Goal: Task Accomplishment & Management: Manage account settings

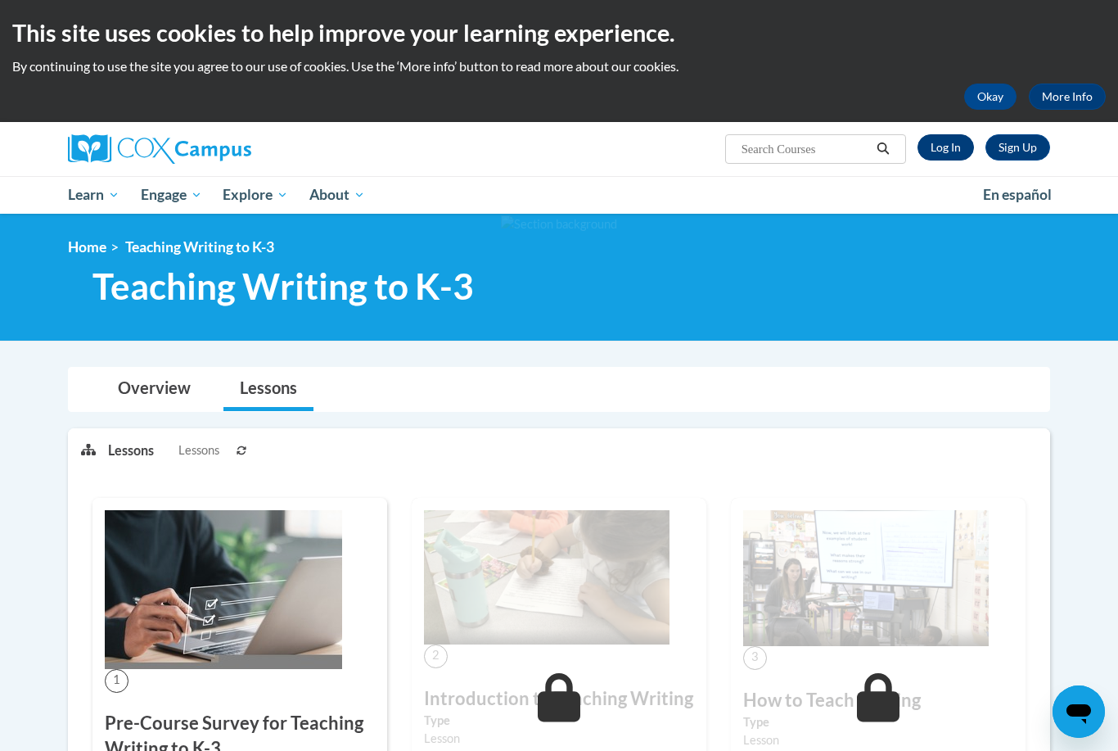
click at [935, 153] on link "Log In" at bounding box center [946, 147] width 56 height 26
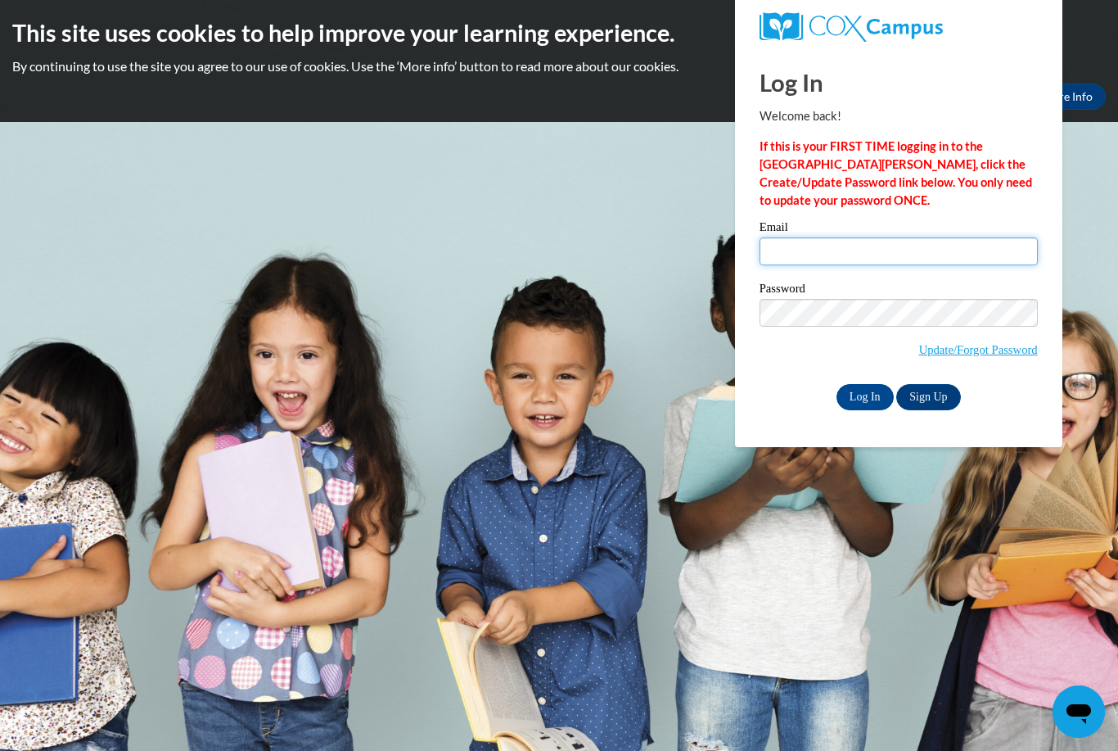
type input "marisajedward@gmail.com"
click at [864, 395] on input "Log In" at bounding box center [865, 397] width 57 height 26
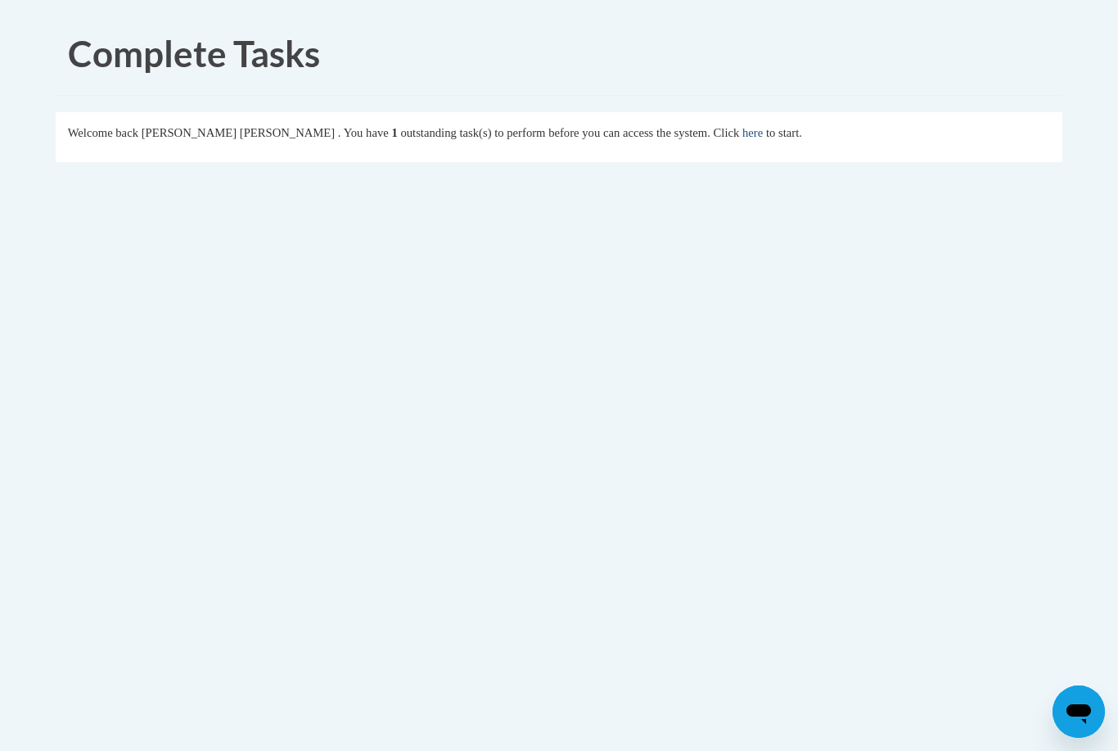
click at [742, 137] on link "here" at bounding box center [752, 132] width 20 height 13
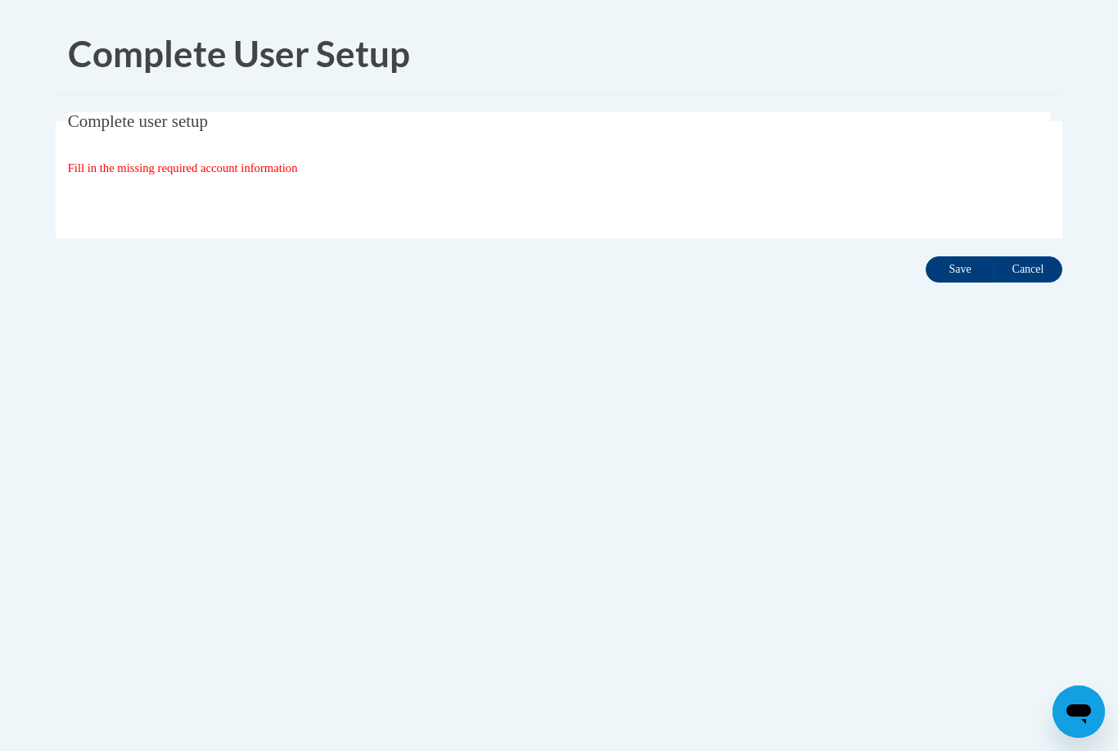
click at [959, 264] on input "Save" at bounding box center [960, 269] width 69 height 26
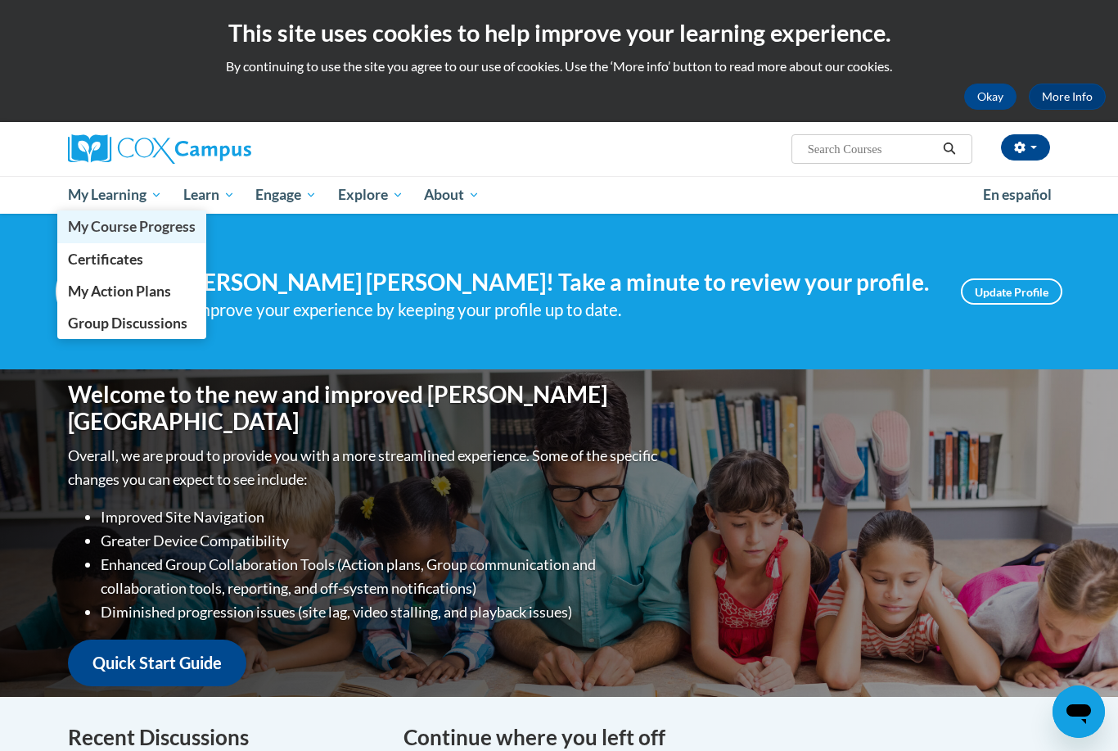
click at [160, 233] on span "My Course Progress" at bounding box center [132, 226] width 128 height 17
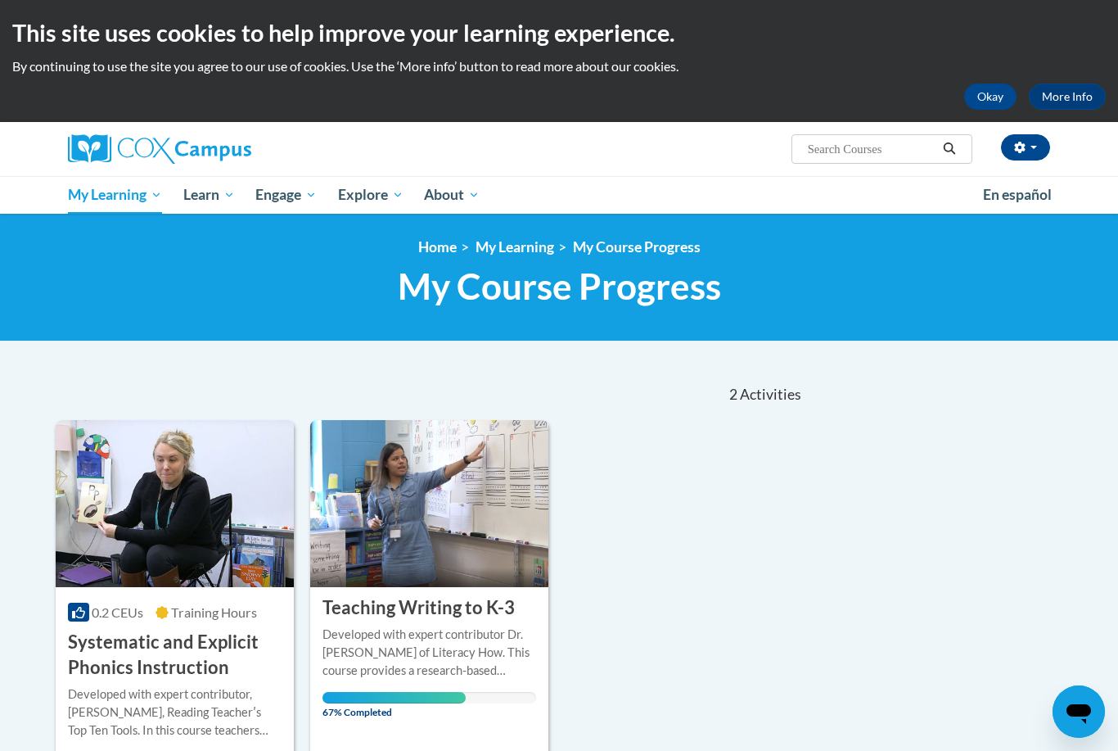
click at [463, 645] on div "Developed with expert contributor Dr. [PERSON_NAME] of Literacy How. This cours…" at bounding box center [430, 652] width 214 height 54
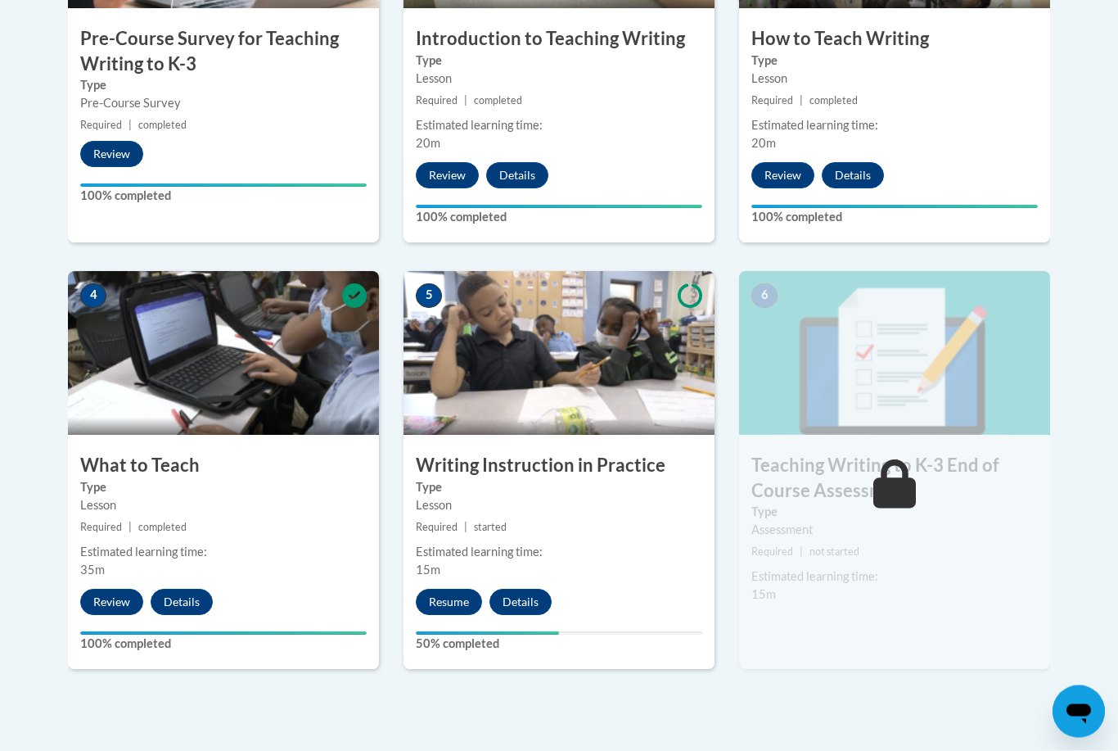
scroll to position [706, 0]
click at [459, 593] on button "Resume" at bounding box center [449, 602] width 66 height 26
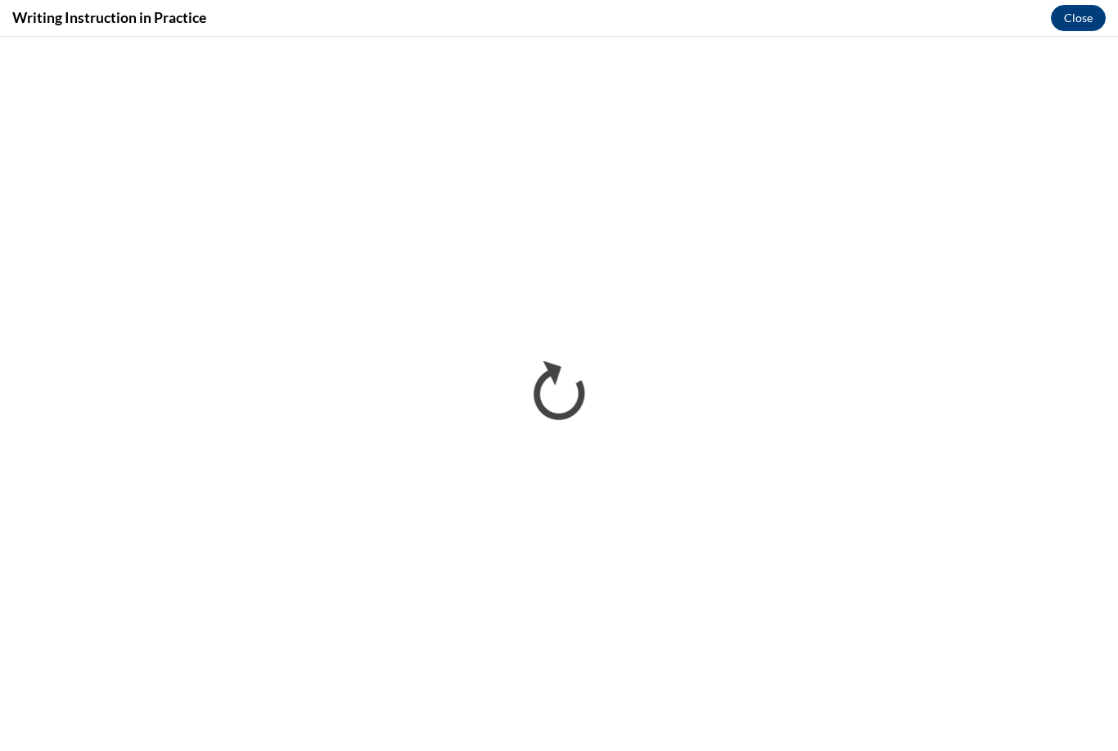
scroll to position [0, 0]
